Goal: Task Accomplishment & Management: Use online tool/utility

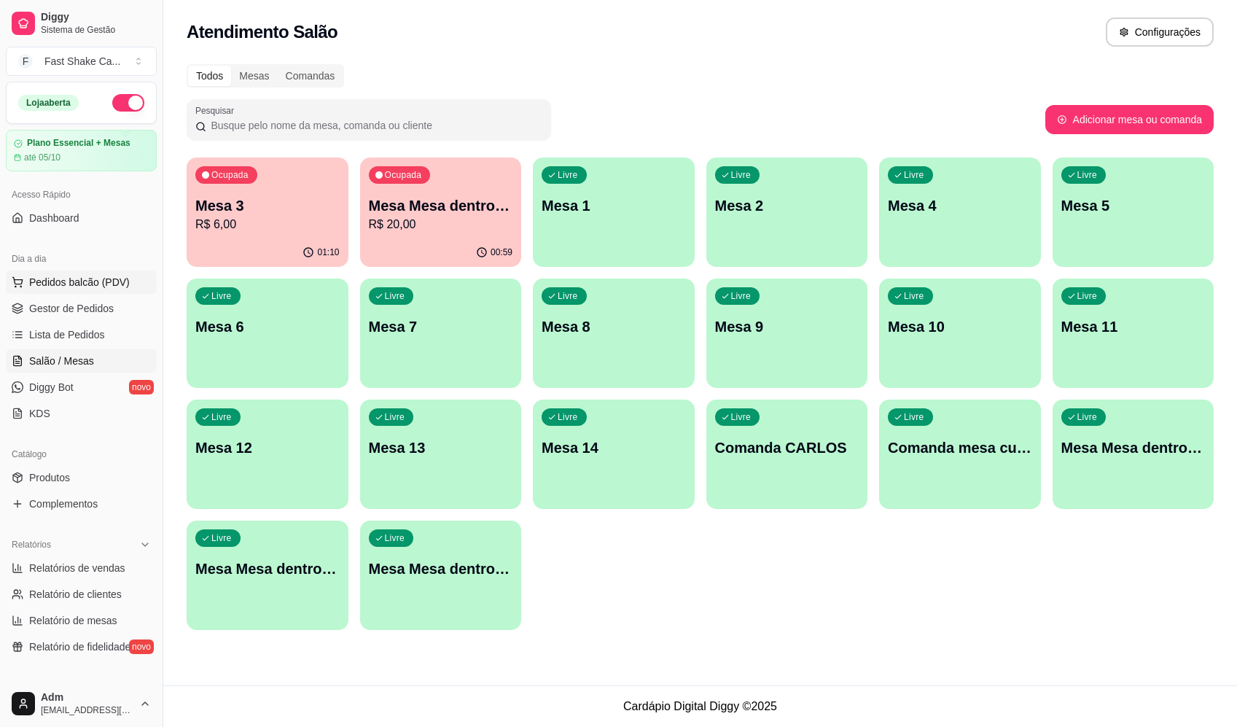
click at [72, 276] on span "Pedidos balcão (PDV)" at bounding box center [79, 282] width 101 height 15
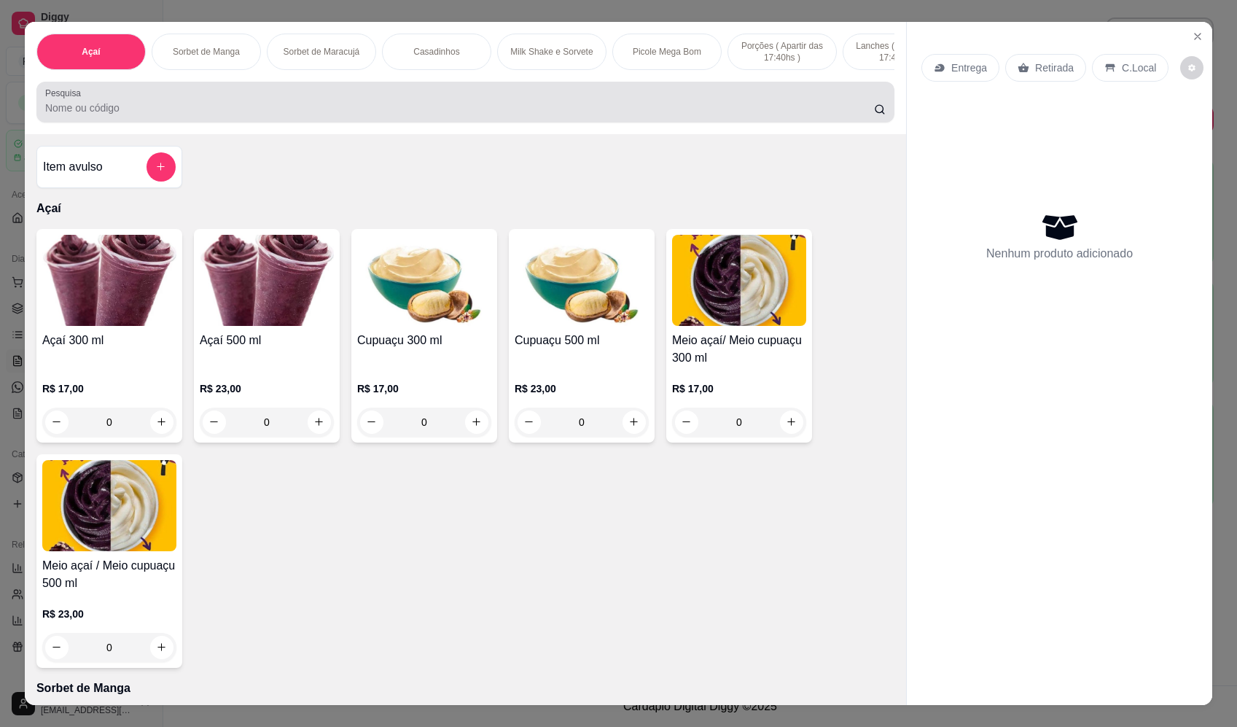
click at [389, 115] on input "Pesquisa" at bounding box center [459, 108] width 829 height 15
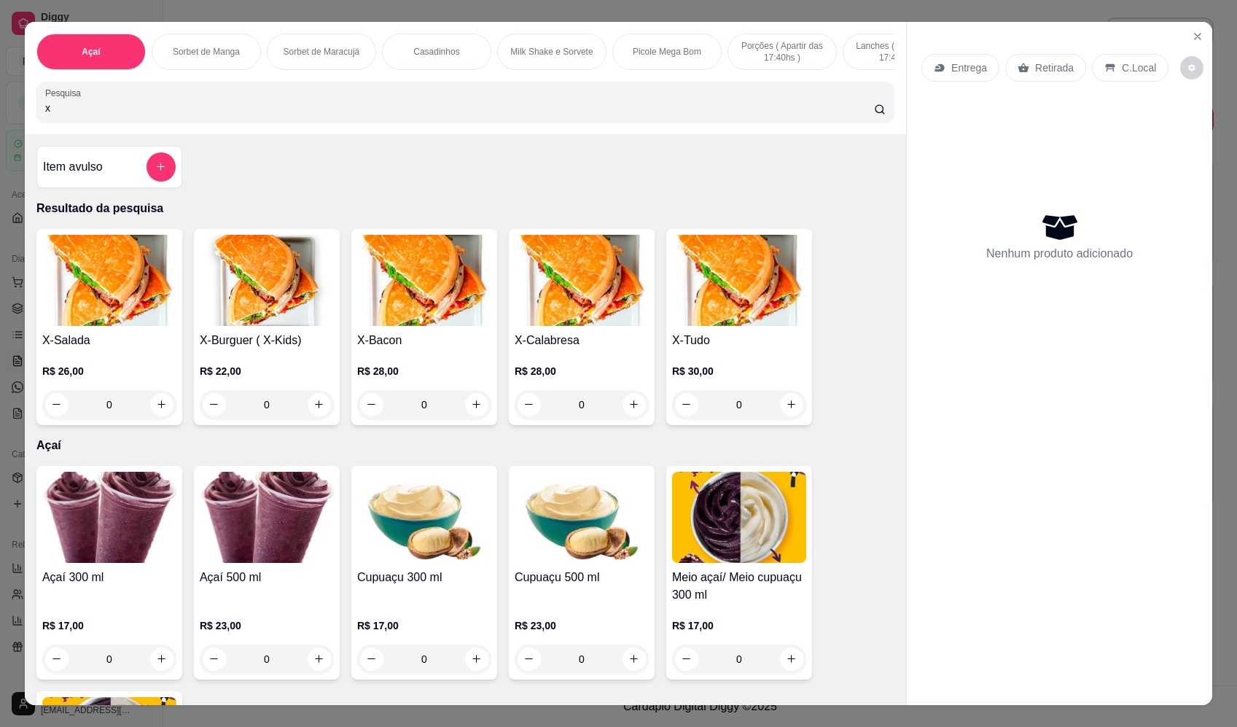
type input "x"
click at [792, 417] on div "0" at bounding box center [739, 404] width 134 height 29
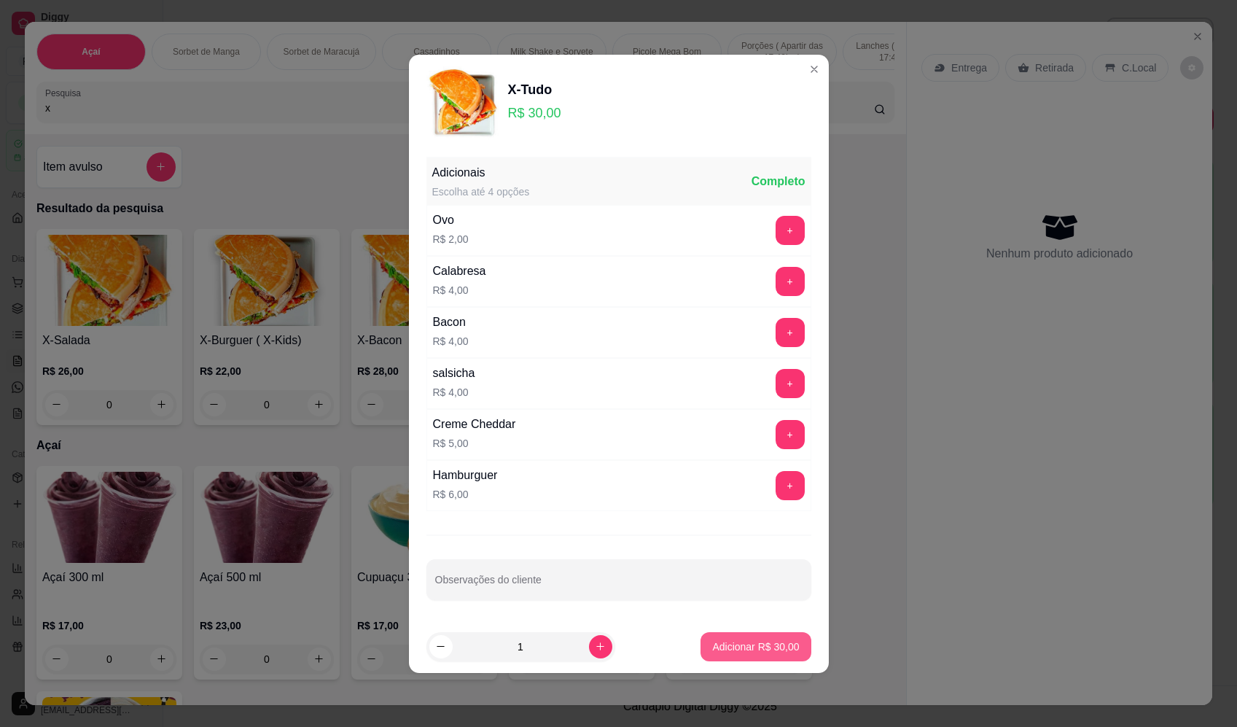
click at [787, 645] on p "Adicionar R$ 30,00" at bounding box center [755, 646] width 87 height 15
type input "1"
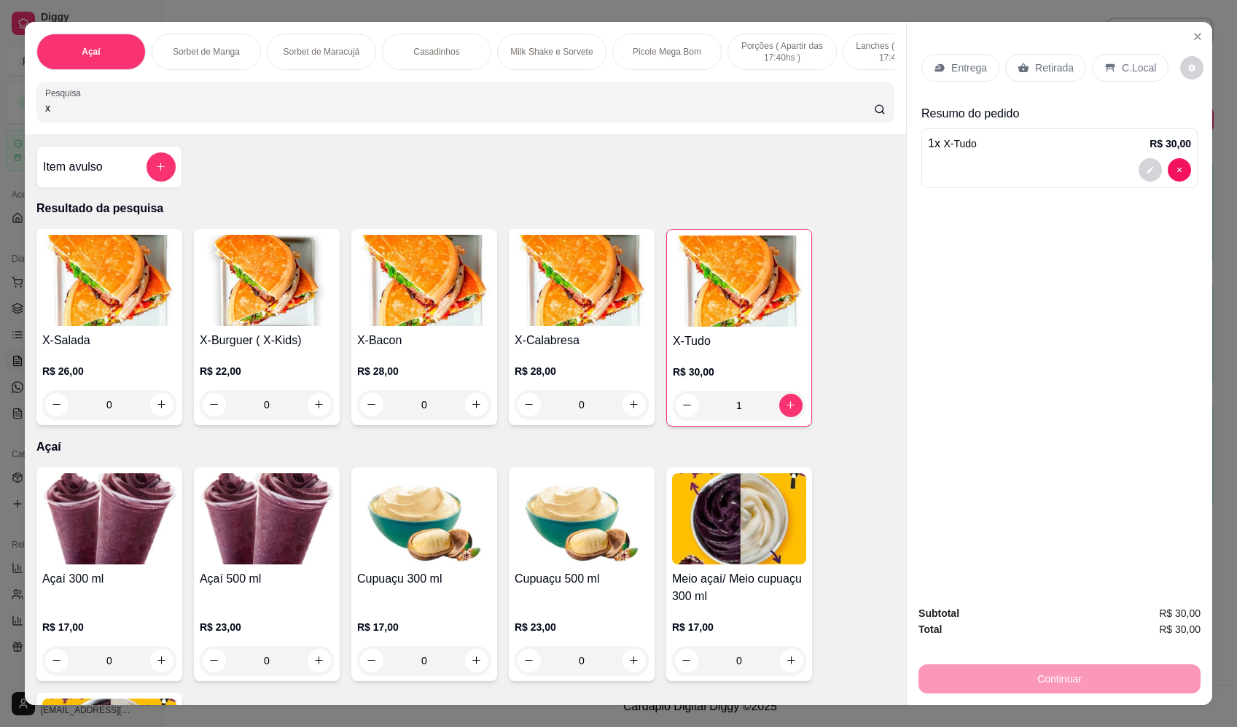
drag, startPoint x: 80, startPoint y: 132, endPoint x: 7, endPoint y: 126, distance: 73.1
click at [7, 126] on div "Açaí Sorbet de Manga Sorbet de Maracujá Casadinhos Milk Shake e Sorvete Picole …" at bounding box center [618, 363] width 1237 height 727
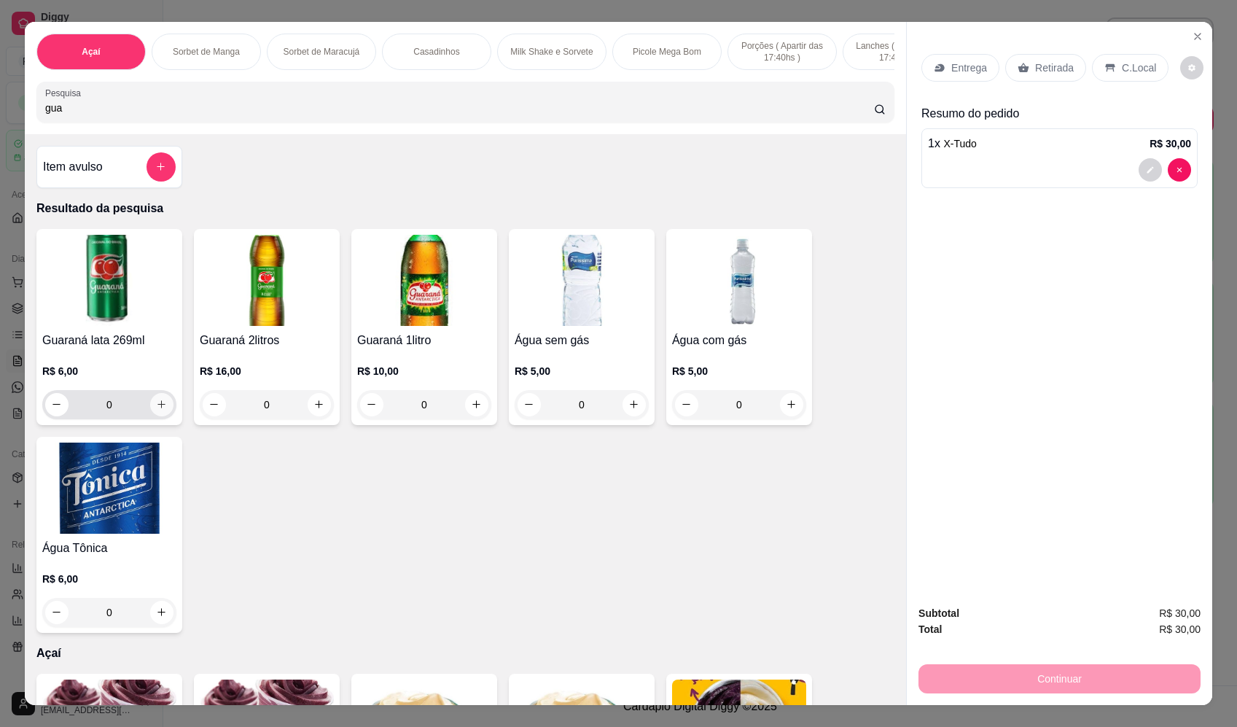
type input "gua"
click at [160, 410] on icon "increase-product-quantity" at bounding box center [161, 404] width 11 height 11
type input "1"
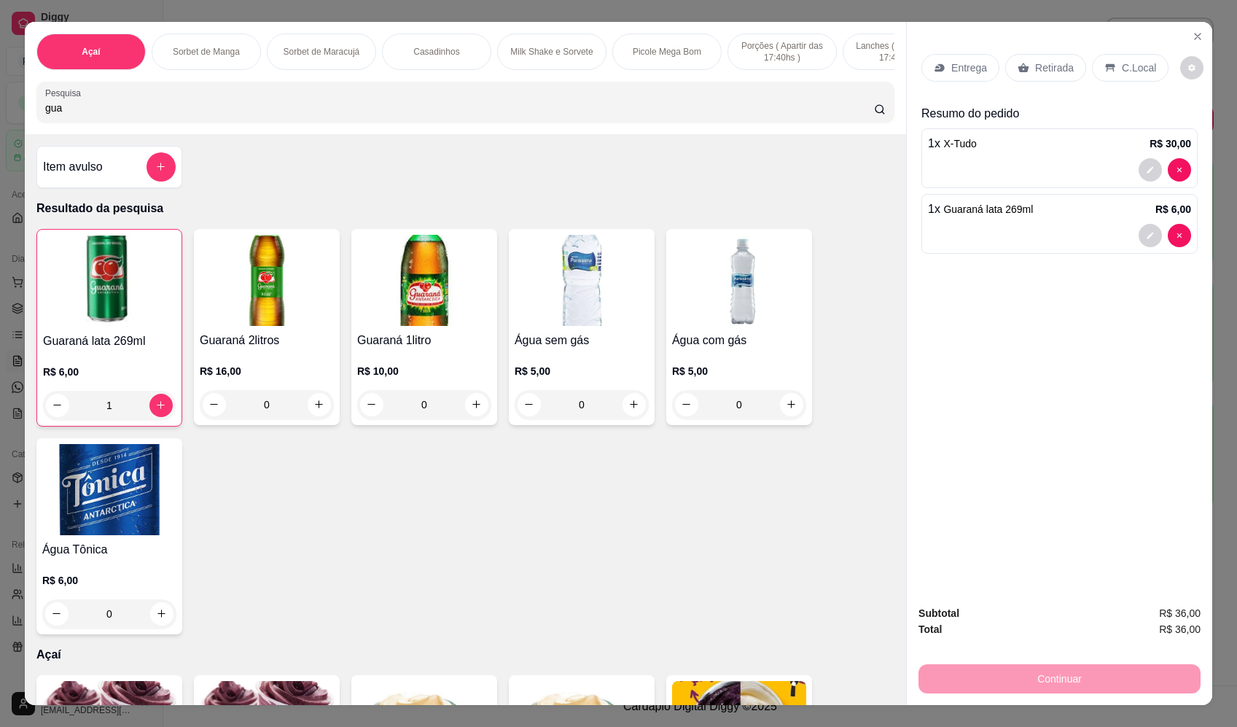
click at [964, 61] on p "Entrega" at bounding box center [970, 68] width 36 height 15
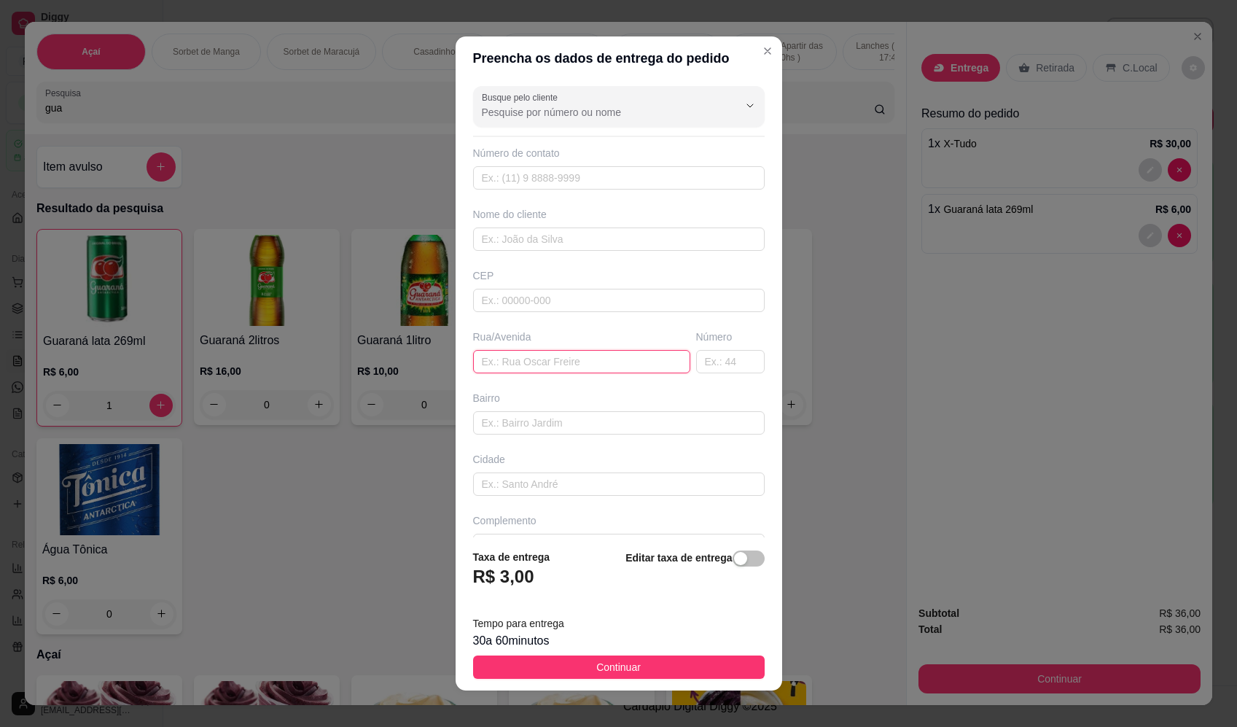
click at [540, 354] on input "text" at bounding box center [581, 361] width 217 height 23
type input "[GEOGRAPHIC_DATA]"
click at [717, 367] on input "text" at bounding box center [730, 361] width 69 height 23
type input "1636"
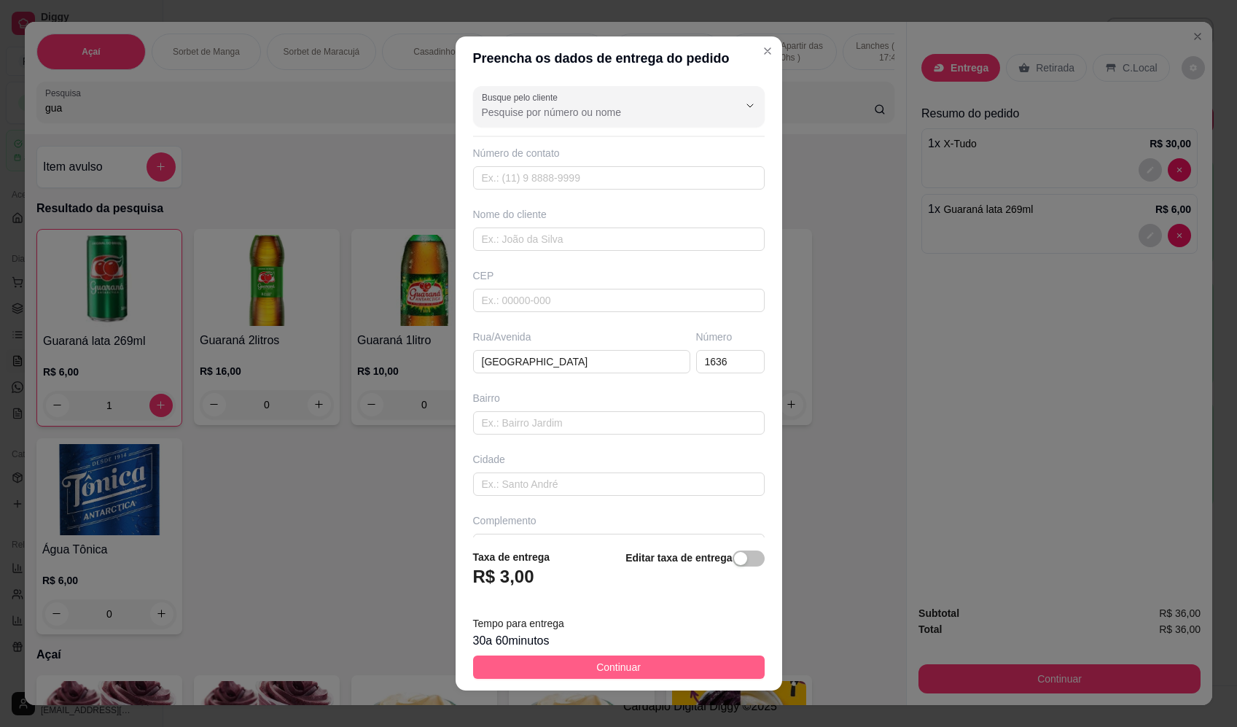
click at [676, 672] on button "Continuar" at bounding box center [619, 666] width 292 height 23
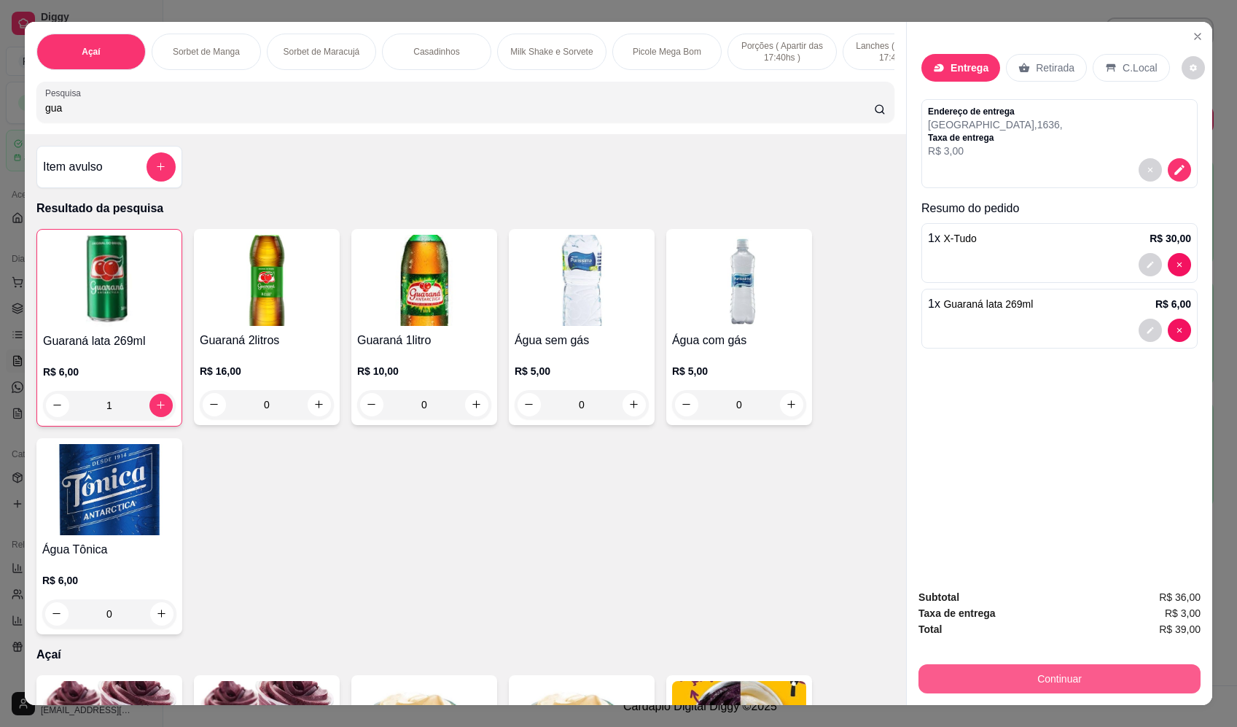
click at [1016, 676] on button "Continuar" at bounding box center [1060, 678] width 282 height 29
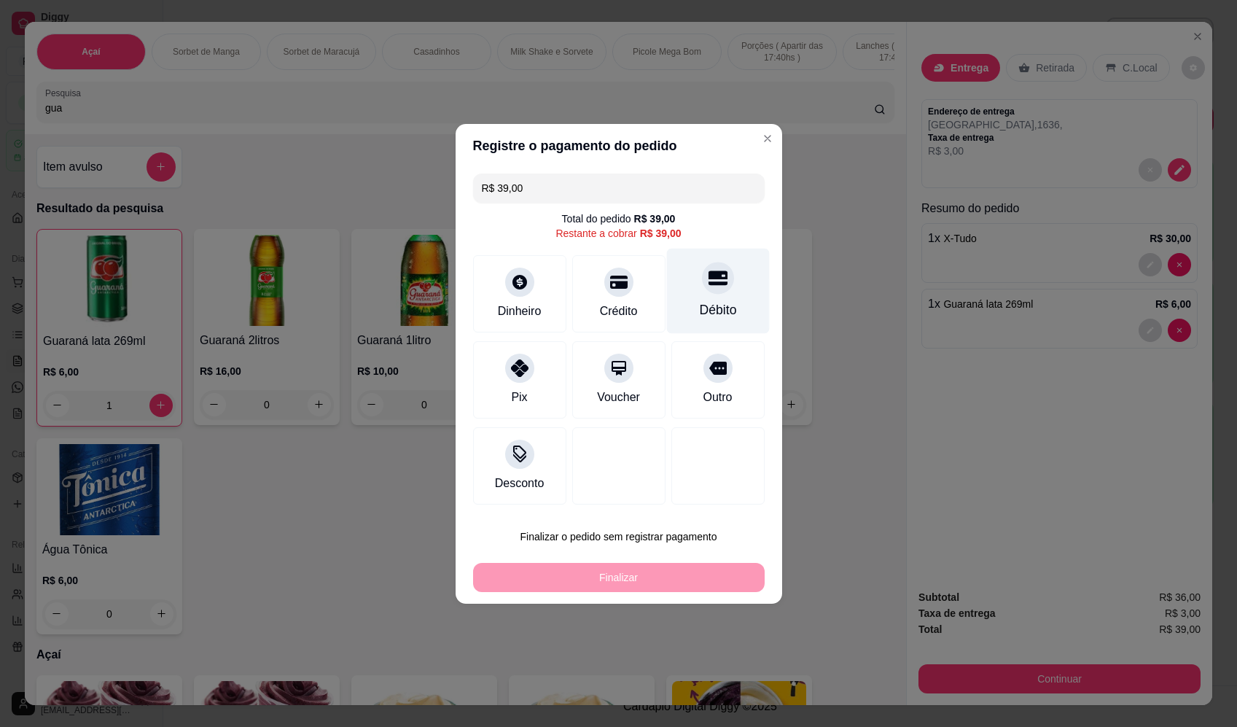
click at [705, 292] on div at bounding box center [718, 278] width 32 height 32
type input "R$ 0,00"
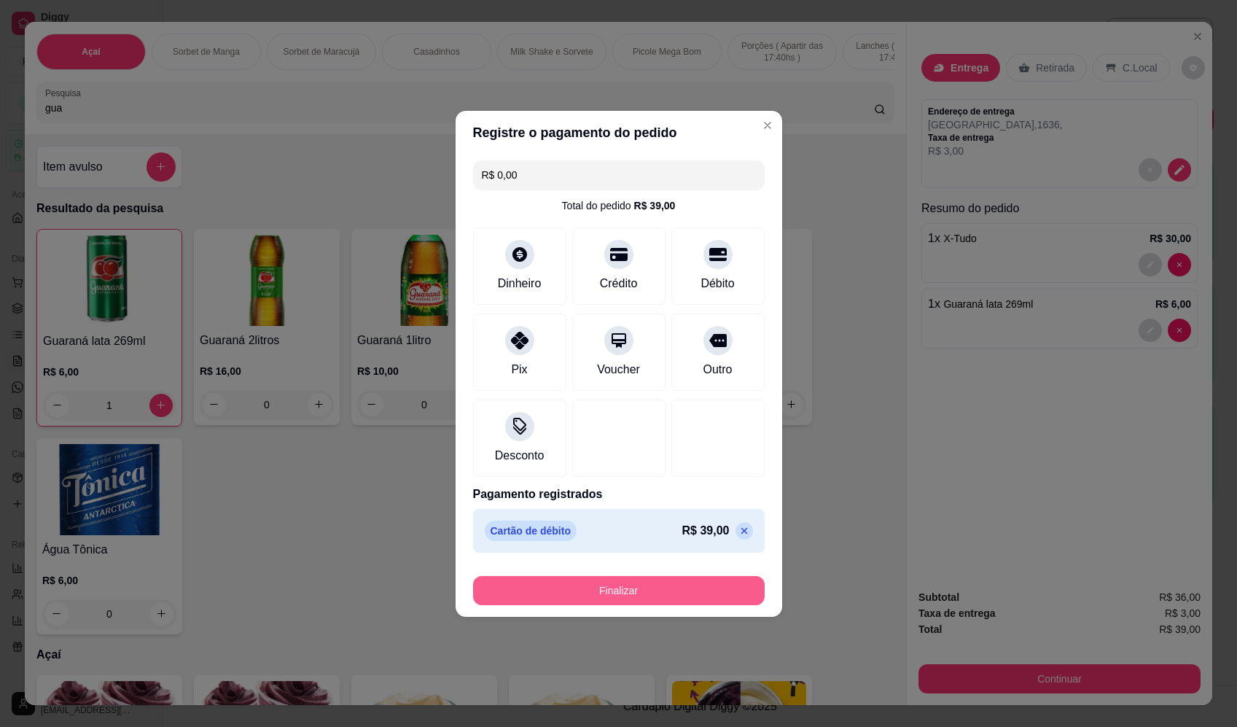
click at [693, 599] on button "Finalizar" at bounding box center [619, 590] width 292 height 29
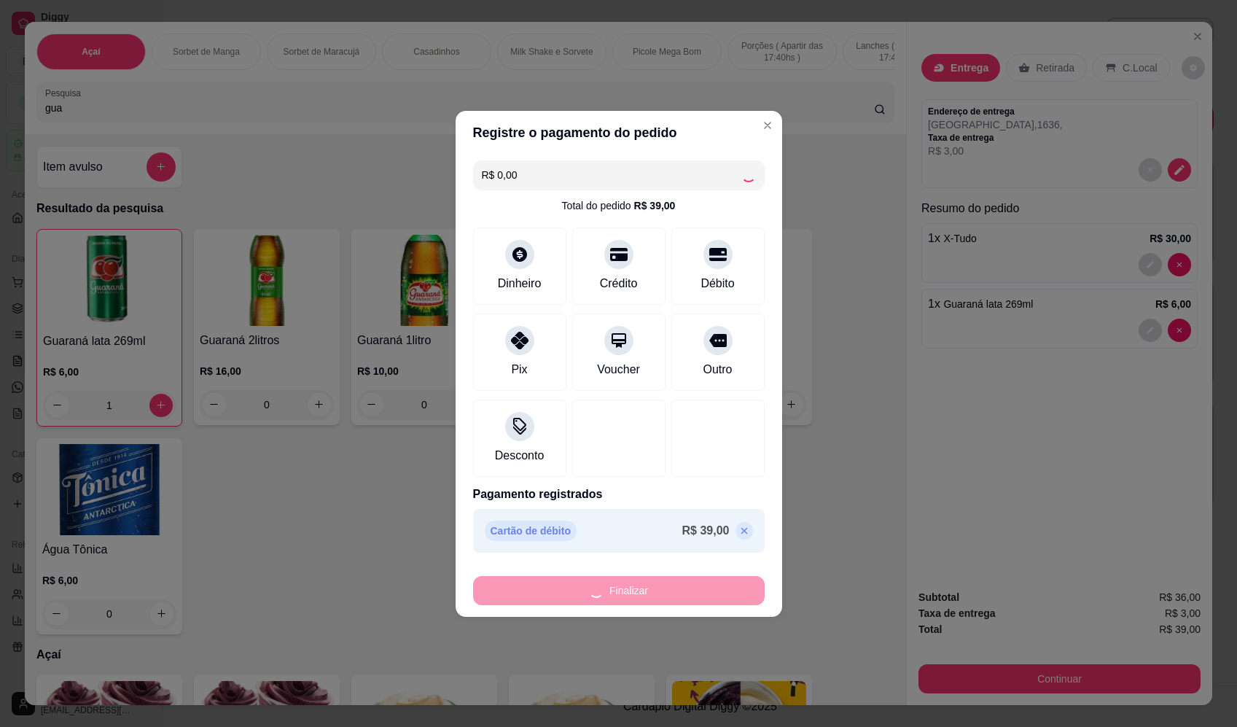
type input "0"
type input "-R$ 39,00"
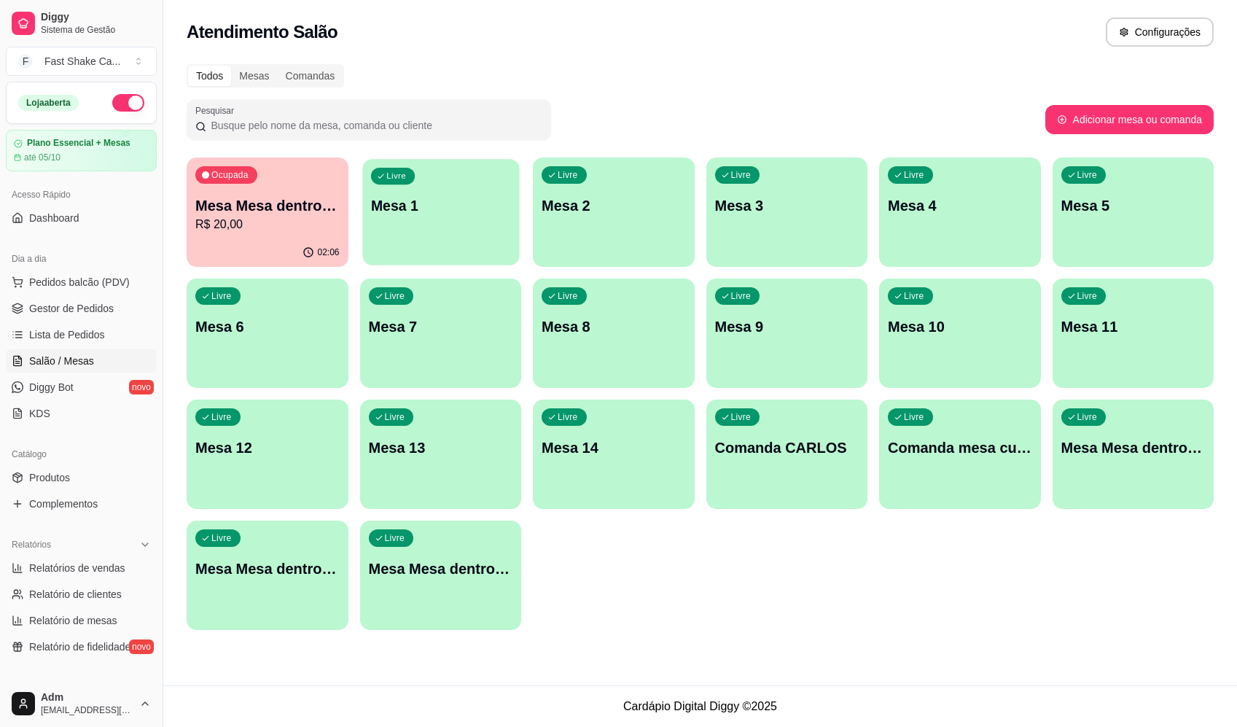
click at [447, 227] on div "Livre Mesa 1" at bounding box center [440, 203] width 157 height 89
click at [259, 201] on p "Mesa Mesa dentro laranja" at bounding box center [268, 206] width 140 height 20
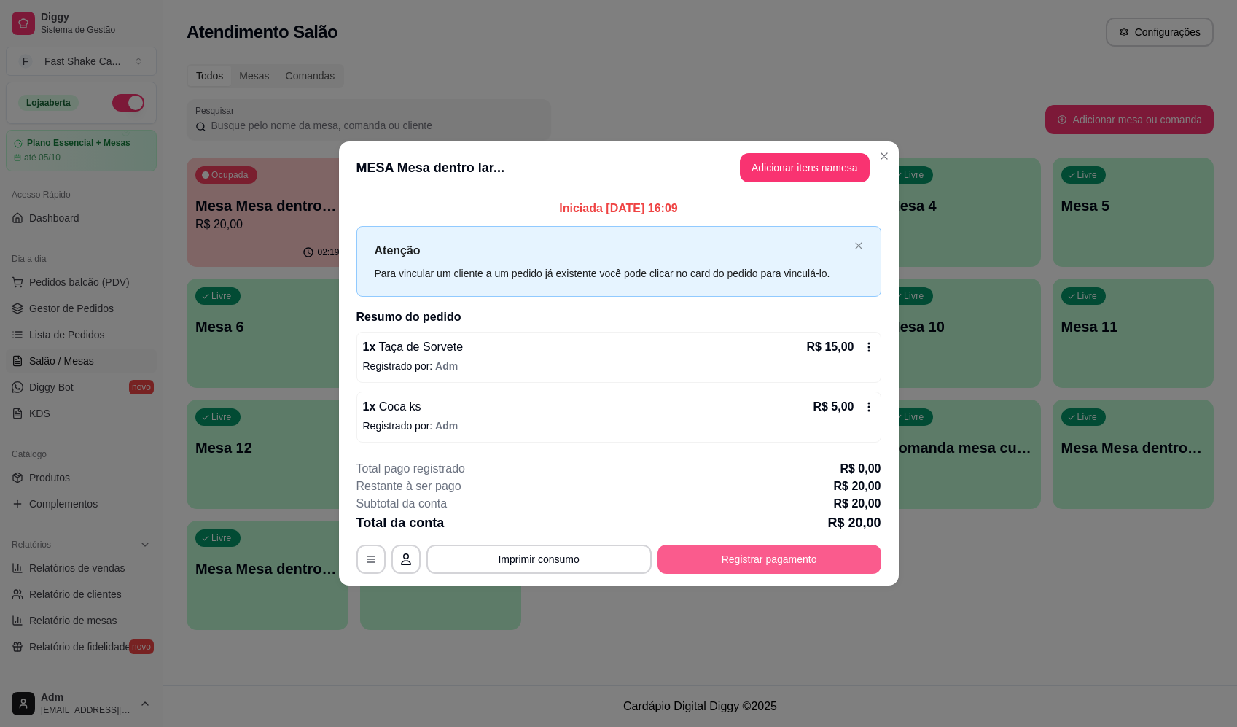
click at [731, 549] on button "Registrar pagamento" at bounding box center [770, 559] width 224 height 29
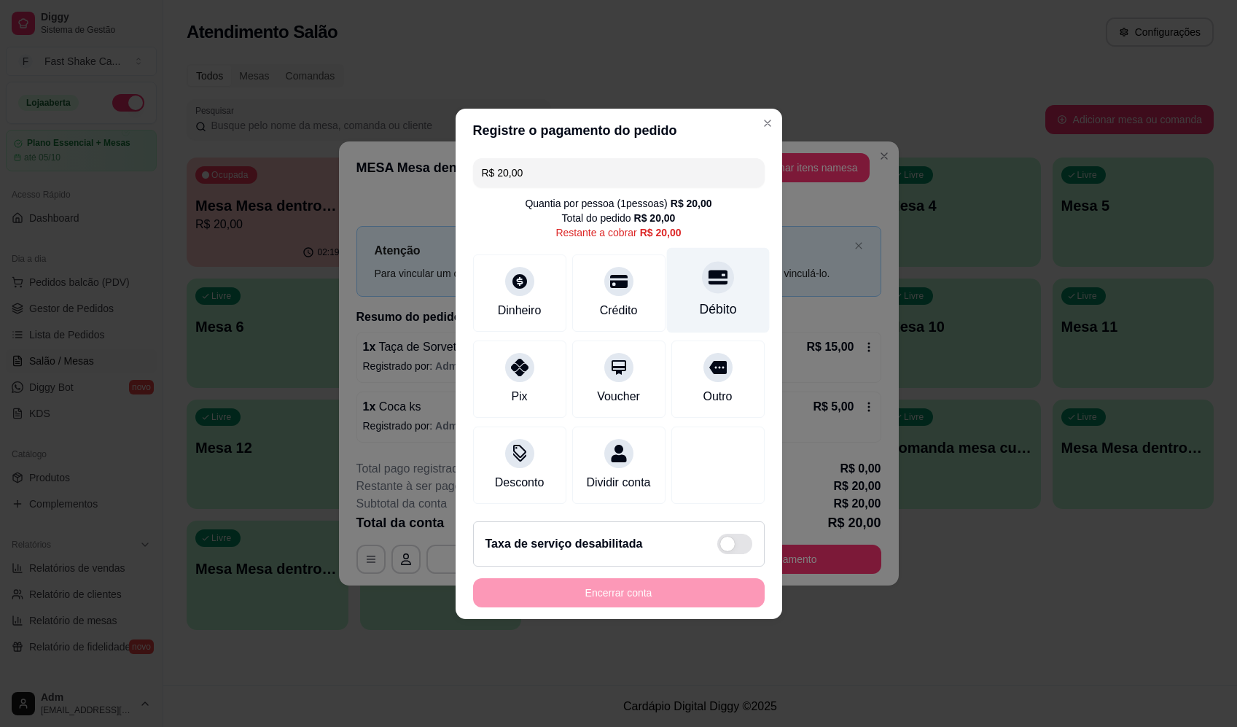
drag, startPoint x: 682, startPoint y: 262, endPoint x: 689, endPoint y: 284, distance: 22.1
click at [683, 262] on div "Débito" at bounding box center [717, 289] width 103 height 85
type input "R$ 0,00"
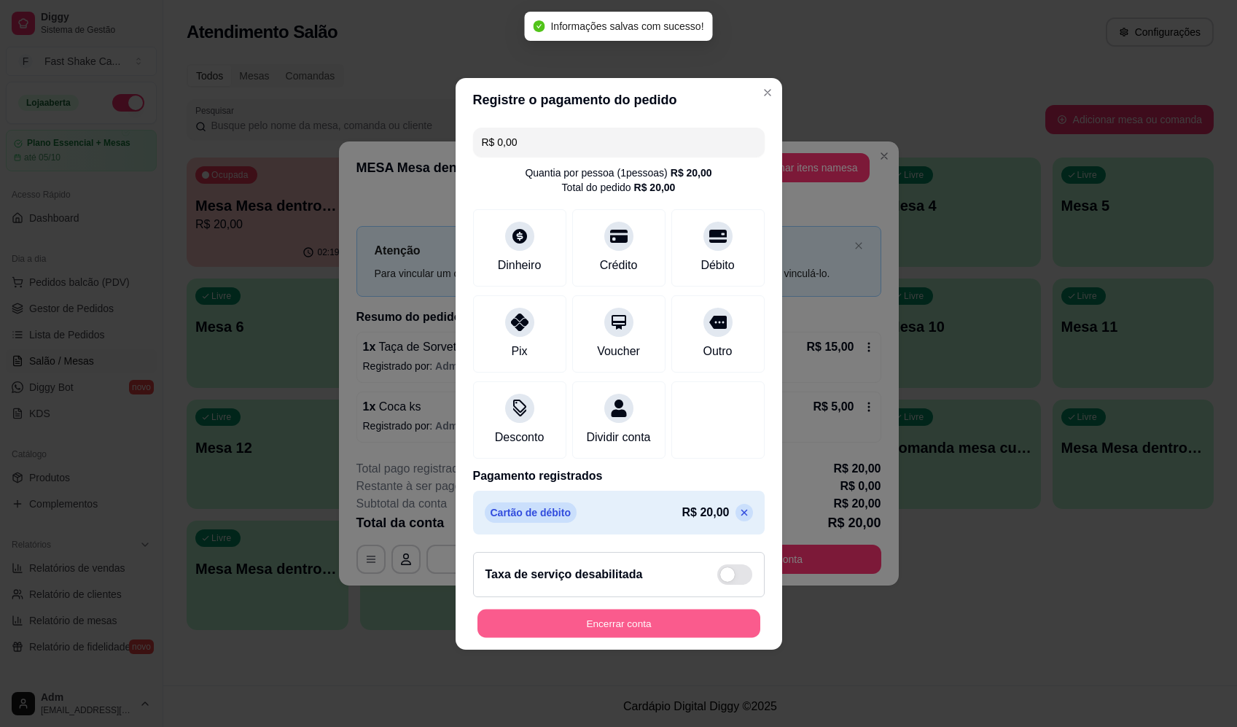
click at [669, 626] on button "Encerrar conta" at bounding box center [619, 623] width 283 height 28
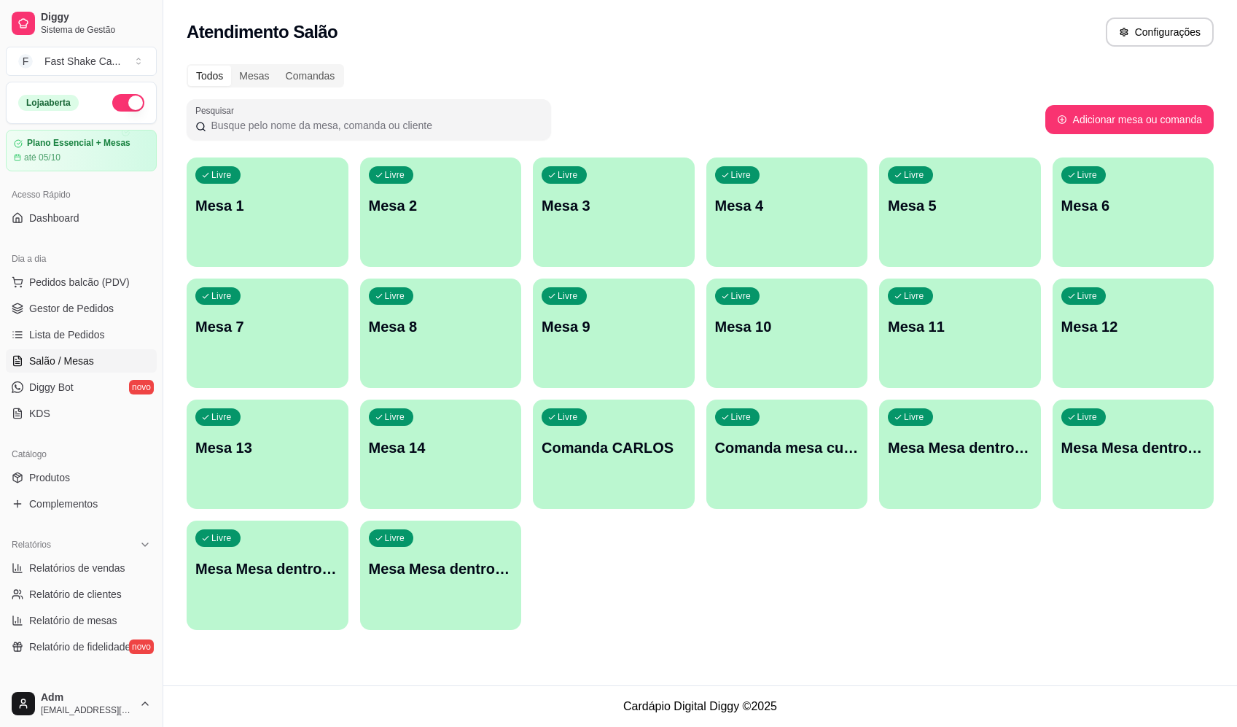
click at [241, 219] on div "Livre Mesa 1" at bounding box center [268, 203] width 162 height 92
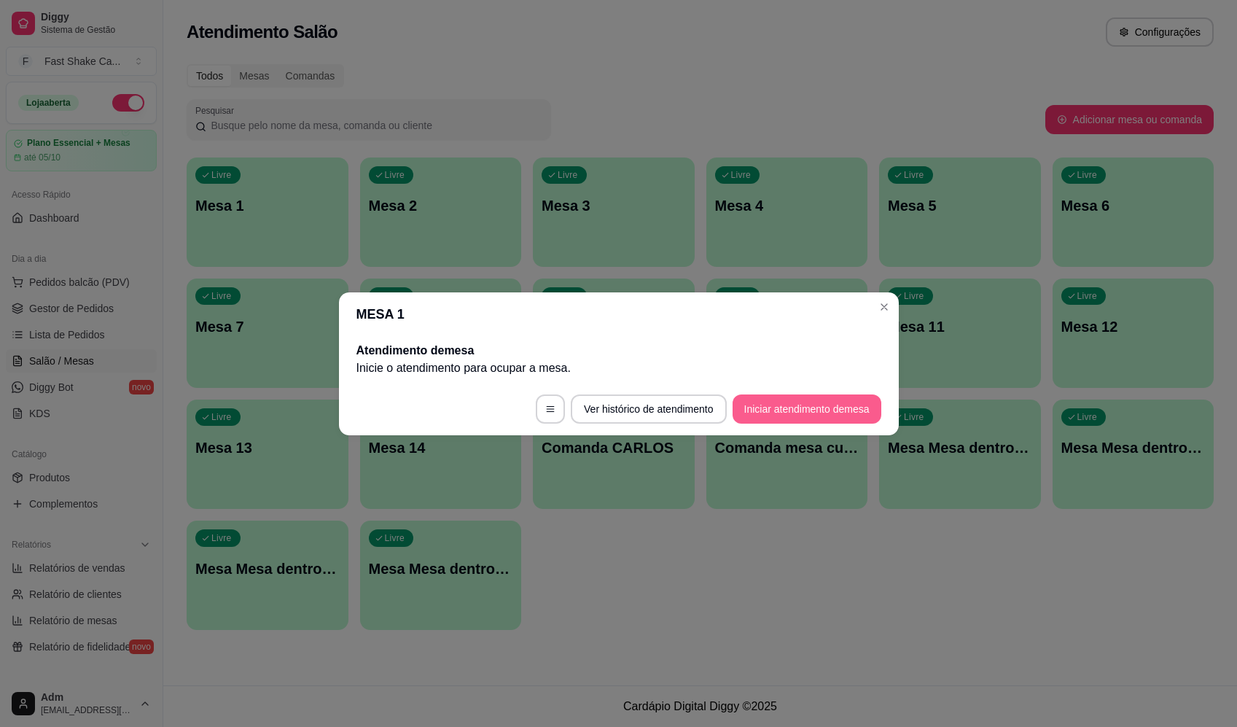
click at [808, 398] on button "Iniciar atendimento de mesa" at bounding box center [807, 408] width 149 height 29
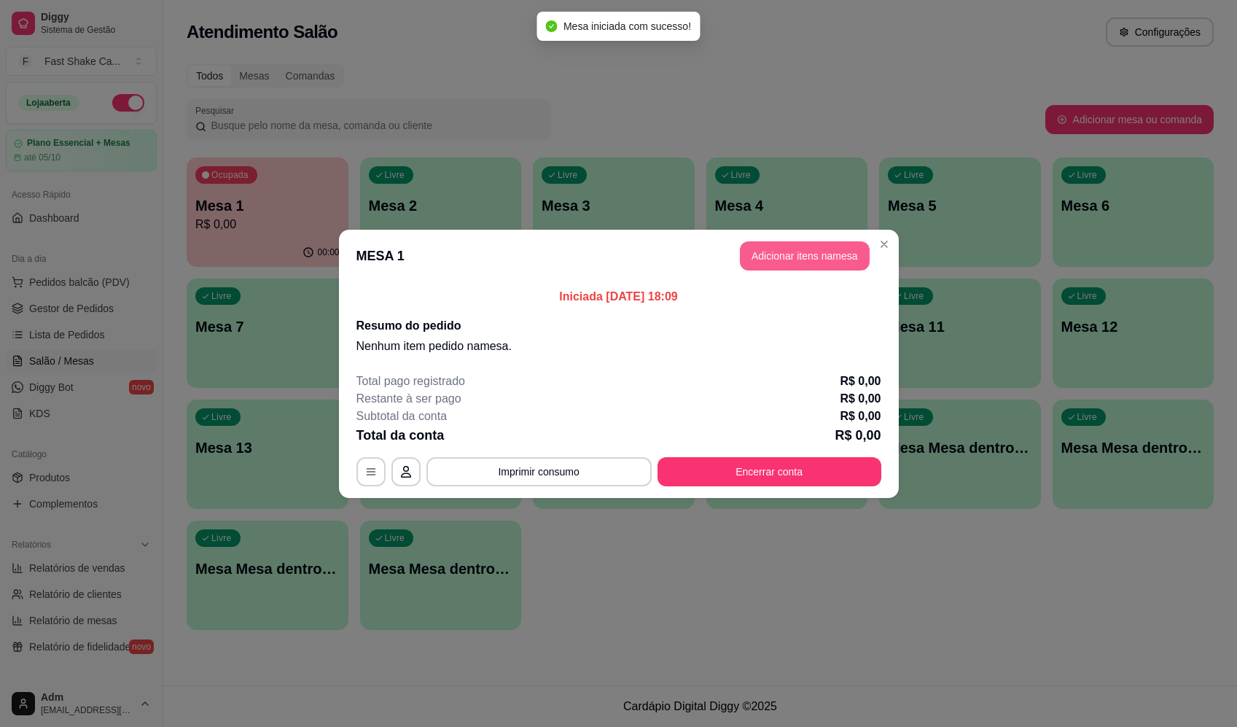
click at [825, 261] on button "Adicionar itens na mesa" at bounding box center [805, 255] width 130 height 29
click at [162, 171] on button "add-separate-item" at bounding box center [161, 166] width 29 height 29
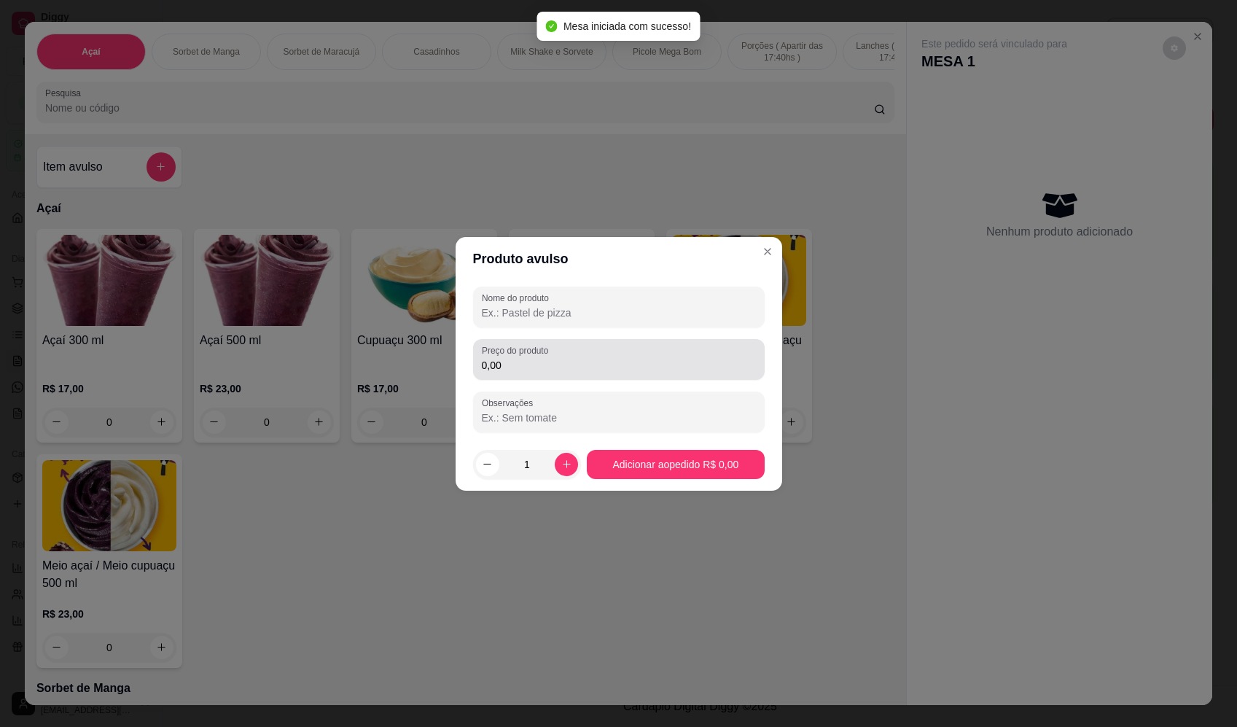
click at [687, 346] on div "0,00" at bounding box center [619, 359] width 274 height 29
click at [674, 325] on div "Nome do produto" at bounding box center [619, 307] width 292 height 41
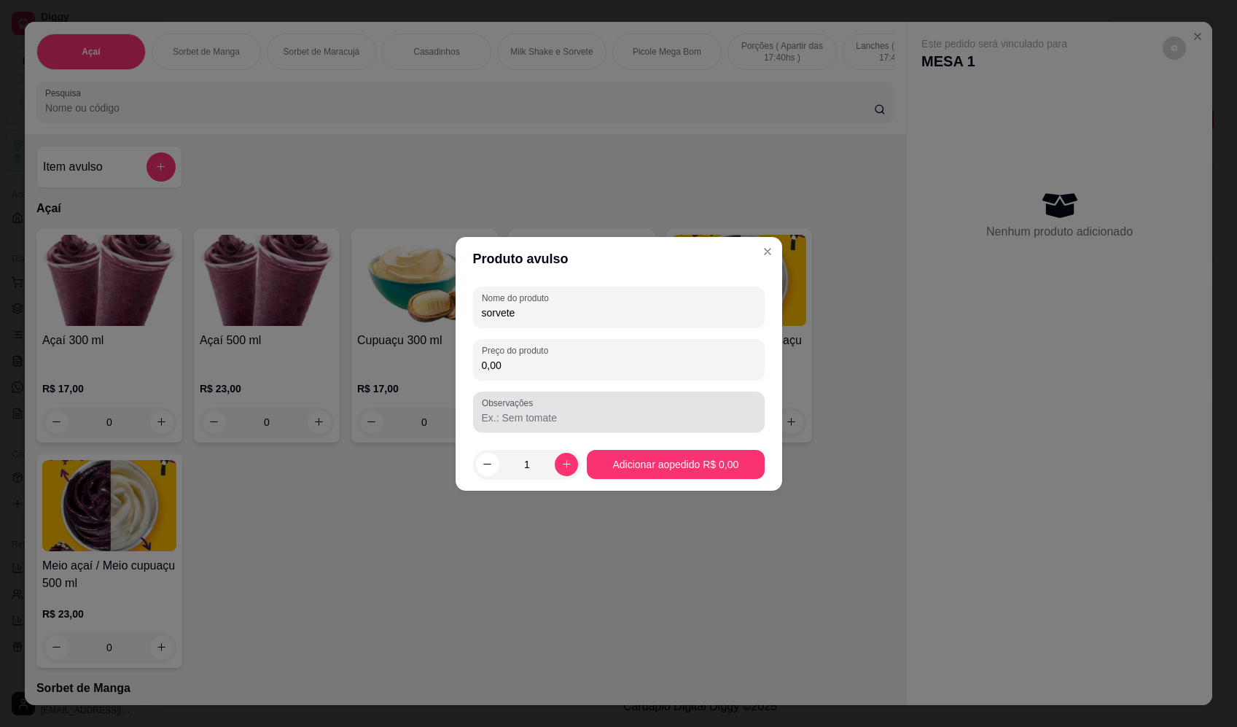
type input "sorvete"
click at [586, 406] on div at bounding box center [619, 411] width 274 height 29
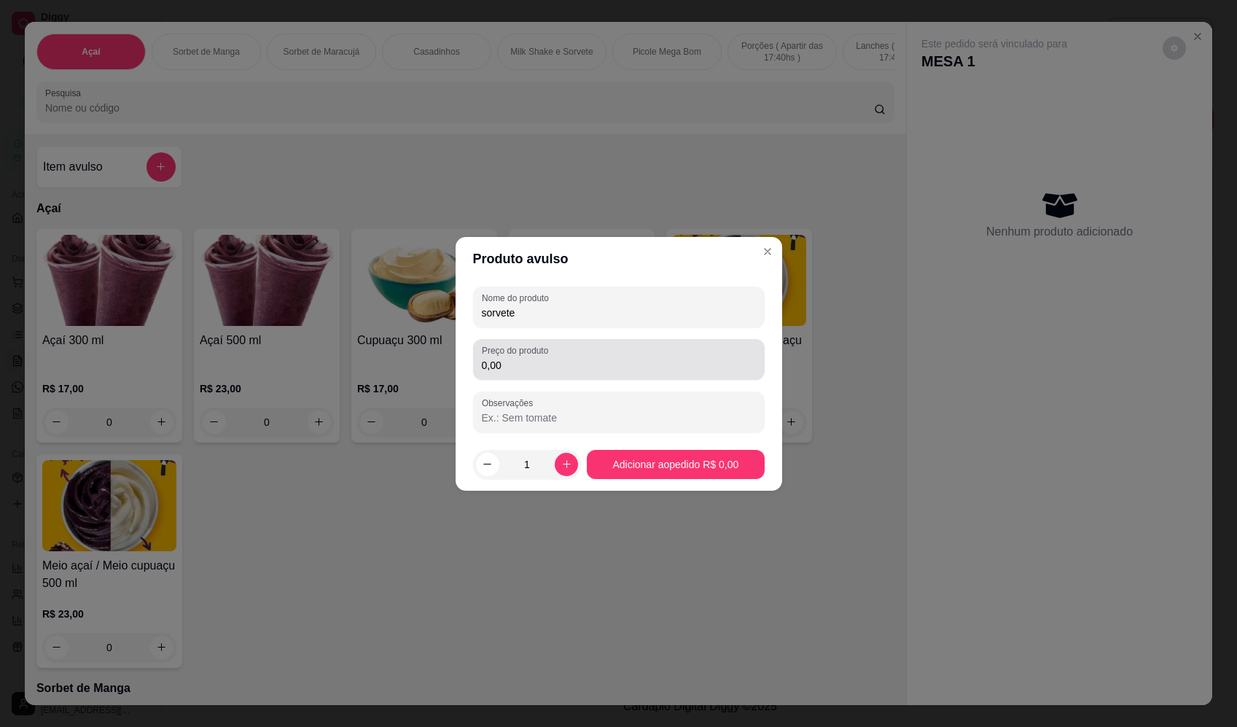
click at [591, 339] on div "Preço do produto 0,00" at bounding box center [619, 359] width 292 height 41
type input "15,98"
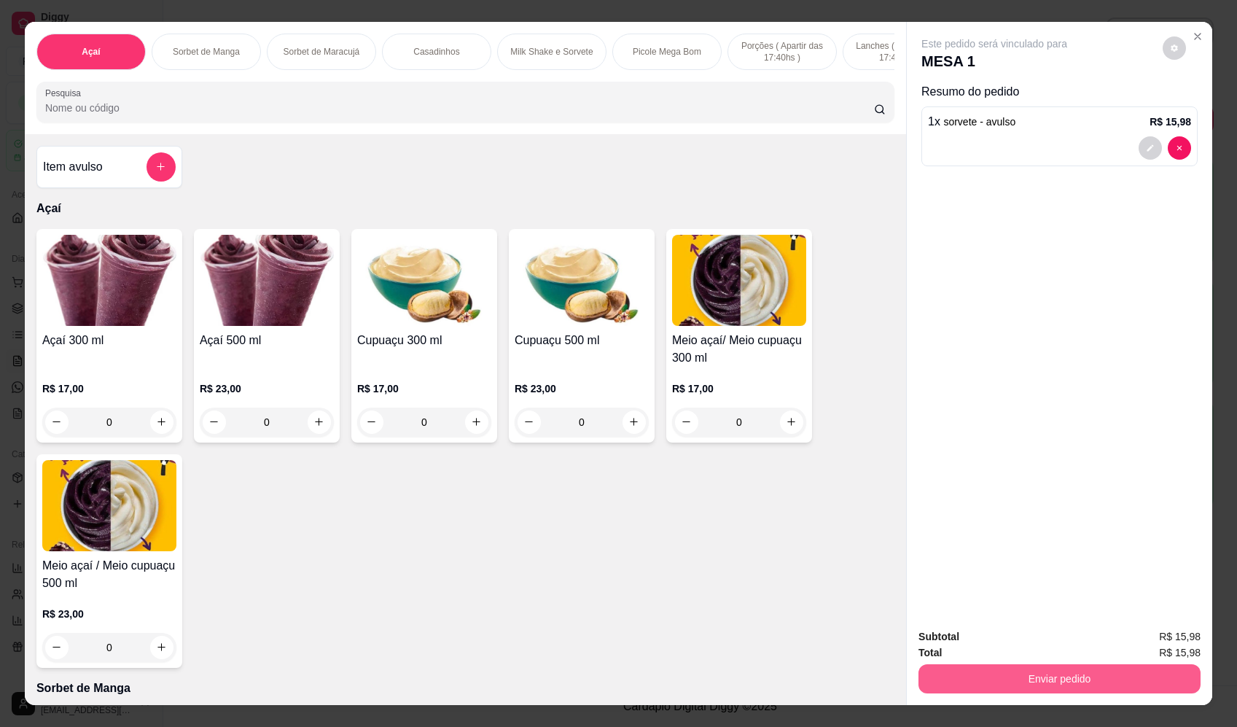
click at [1144, 675] on button "Enviar pedido" at bounding box center [1060, 678] width 282 height 29
click at [1163, 641] on button "Enviar pedido" at bounding box center [1167, 643] width 83 height 28
